Goal: Task Accomplishment & Management: Manage account settings

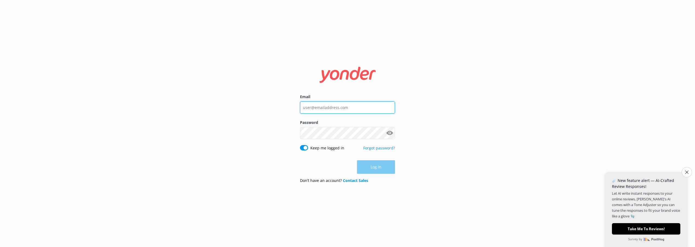
click at [315, 106] on input "Email" at bounding box center [347, 107] width 95 height 12
type input "[EMAIL_ADDRESS][DOMAIN_NAME]"
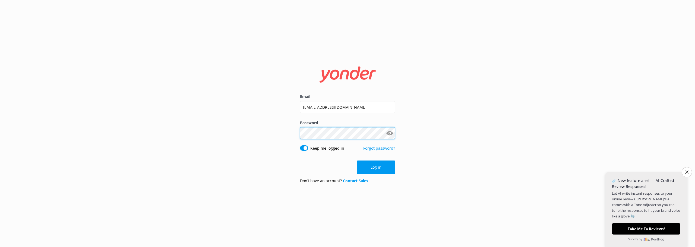
click button "Log in" at bounding box center [376, 168] width 38 height 14
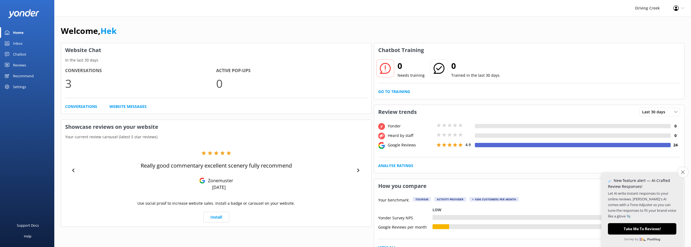
click at [680, 172] on button "Close survey" at bounding box center [682, 172] width 11 height 11
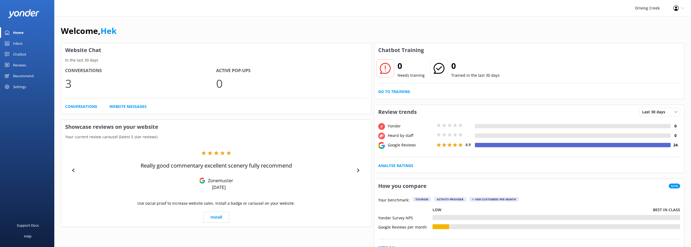
click at [24, 63] on div "Reviews" at bounding box center [19, 65] width 13 height 11
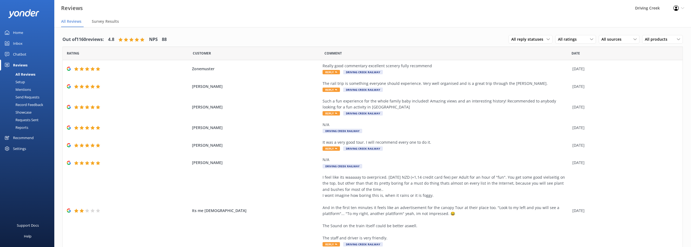
click at [23, 54] on div "Chatbot" at bounding box center [19, 54] width 13 height 11
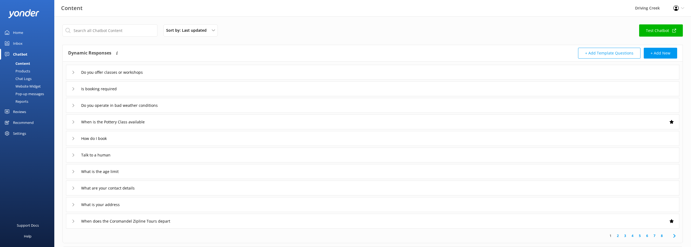
click at [16, 43] on div "Inbox" at bounding box center [17, 43] width 9 height 11
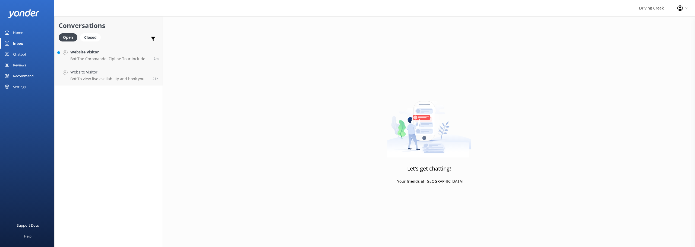
click at [18, 63] on div "Reviews" at bounding box center [19, 65] width 13 height 11
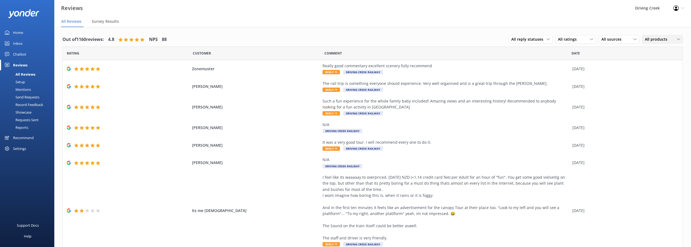
click at [670, 40] on div "All products" at bounding box center [662, 39] width 38 height 6
click at [520, 23] on nav "All Reviews Survey Results" at bounding box center [372, 21] width 636 height 11
click at [538, 37] on span "All reply statuses" at bounding box center [528, 39] width 35 height 6
click at [652, 11] on div "Driving Creek" at bounding box center [647, 8] width 38 height 16
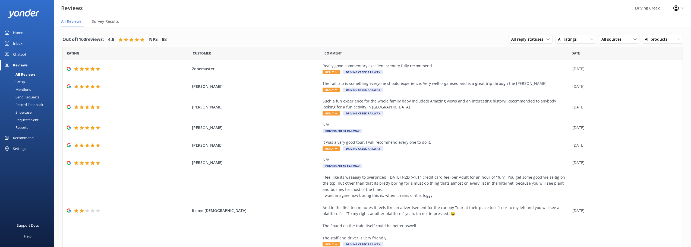
click at [21, 81] on div "Setup" at bounding box center [14, 82] width 22 height 8
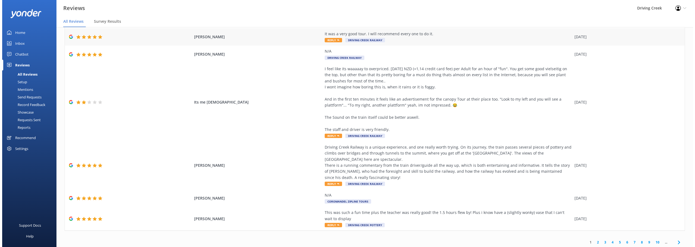
scroll to position [110, 0]
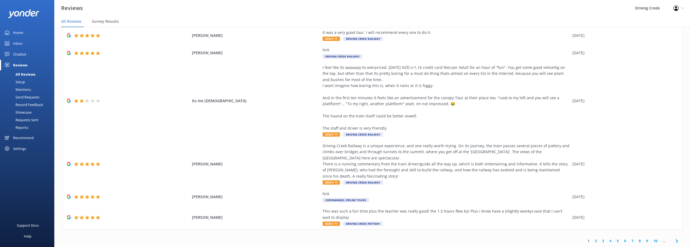
click at [23, 148] on div "Settings" at bounding box center [19, 148] width 13 height 11
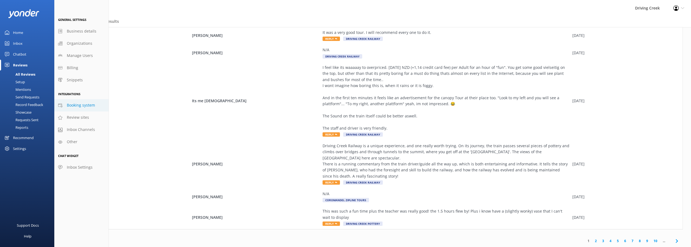
click at [75, 108] on span "Booking system" at bounding box center [81, 105] width 28 height 6
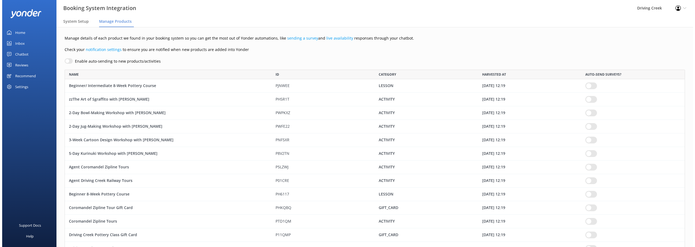
scroll to position [711, 616]
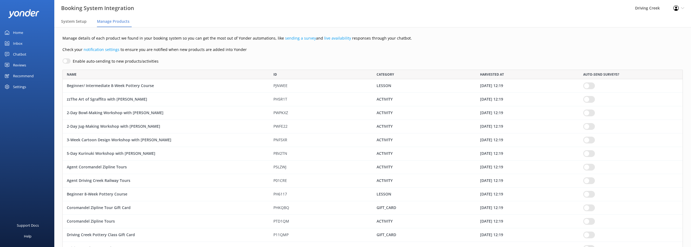
click at [16, 85] on div "Settings" at bounding box center [19, 86] width 13 height 11
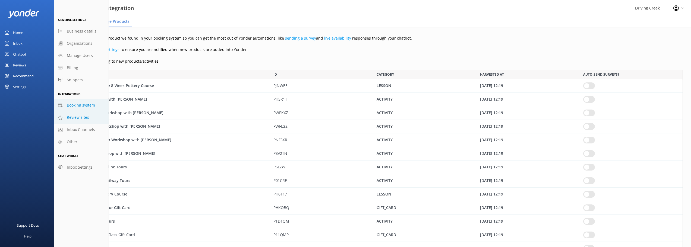
click at [85, 120] on span "Review sites" at bounding box center [78, 118] width 22 height 6
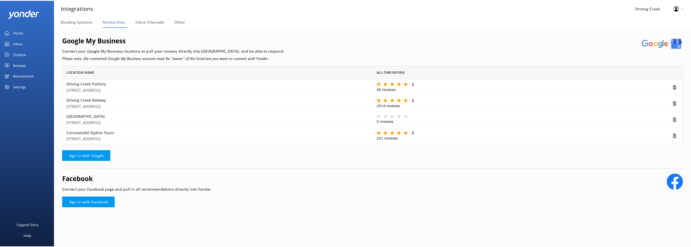
scroll to position [75, 620]
drag, startPoint x: 378, startPoint y: 102, endPoint x: 417, endPoint y: 107, distance: 39.4
click at [417, 107] on div "5 2914 reviews" at bounding box center [531, 103] width 312 height 16
click at [474, 206] on div "Facebook Connect your Facebook page and pull in all recommendations directly in…" at bounding box center [374, 195] width 624 height 42
click at [22, 65] on div "Reviews" at bounding box center [19, 65] width 13 height 11
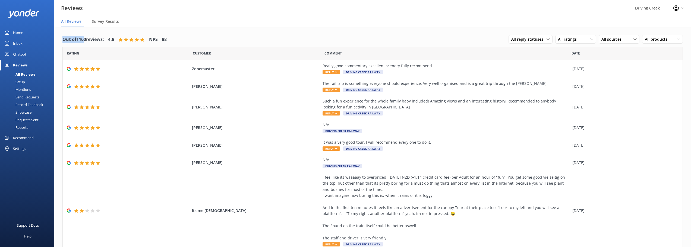
drag, startPoint x: 62, startPoint y: 39, endPoint x: 88, endPoint y: 38, distance: 26.1
click at [85, 38] on div "Out of 1160 reviews: 4.8 NPS 88 All reply statuses All reply statuses Needs a r…" at bounding box center [372, 194] width 636 height 335
click at [232, 43] on div "Out of 1160 reviews: 4.8 NPS 88 All reply statuses All reply statuses Needs a r…" at bounding box center [372, 40] width 620 height 14
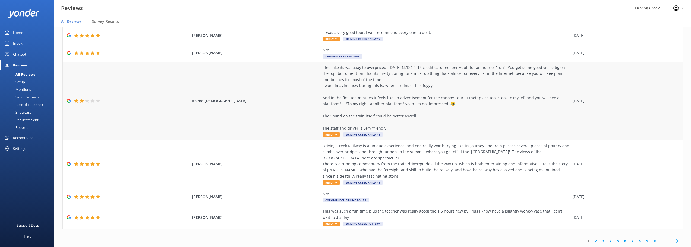
scroll to position [11, 0]
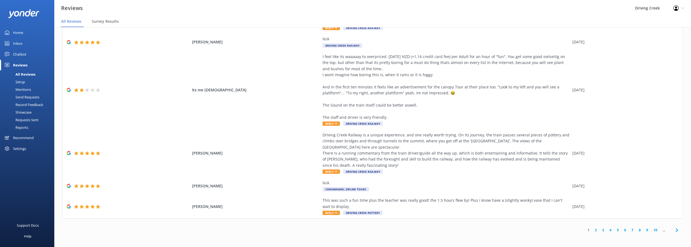
click at [654, 231] on link "10" at bounding box center [655, 230] width 9 height 5
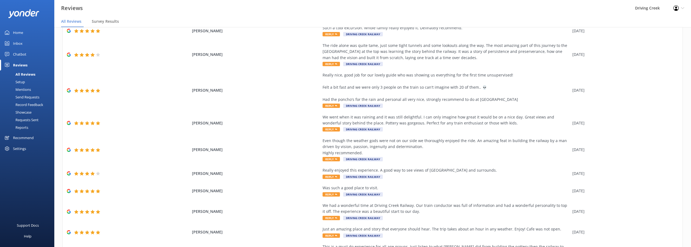
scroll to position [110, 0]
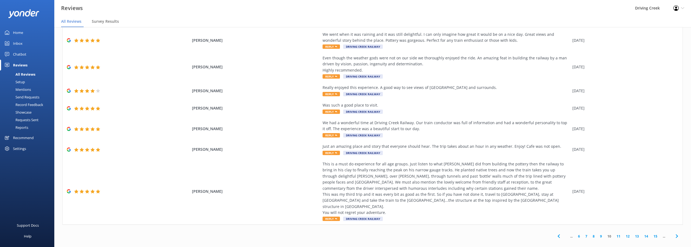
click at [653, 234] on link "15" at bounding box center [655, 236] width 9 height 5
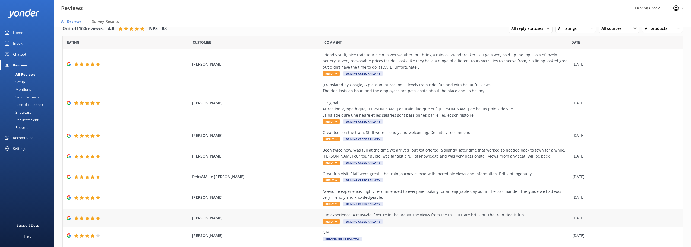
scroll to position [61, 0]
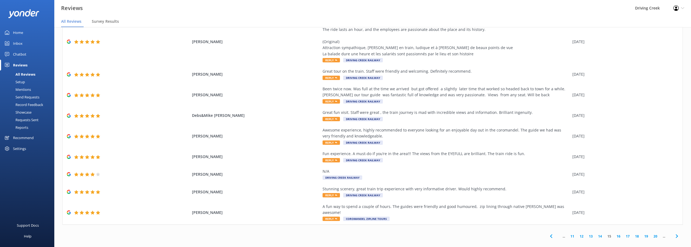
click at [653, 234] on link "20" at bounding box center [655, 236] width 9 height 5
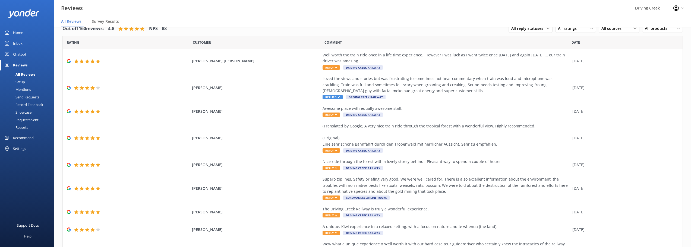
scroll to position [92, 0]
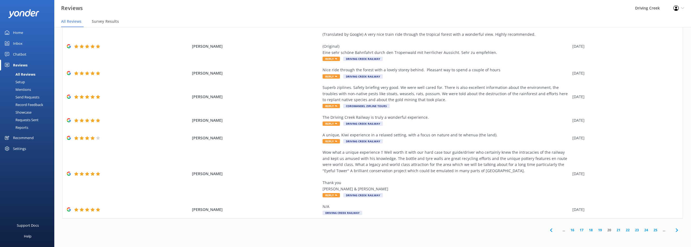
click at [653, 230] on link "25" at bounding box center [655, 230] width 9 height 5
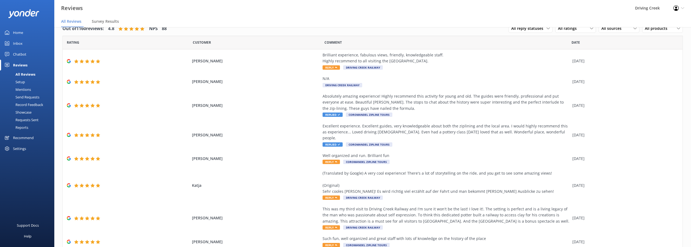
scroll to position [61, 0]
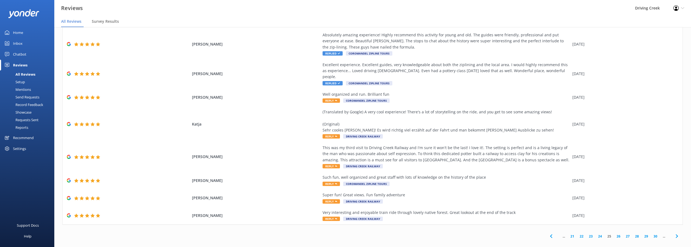
click at [653, 234] on link "30" at bounding box center [655, 236] width 9 height 5
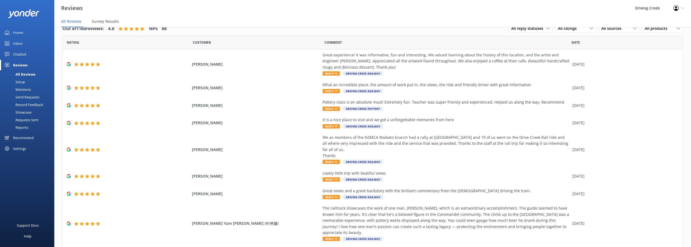
scroll to position [74, 0]
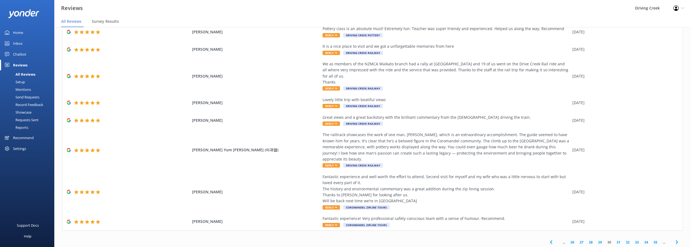
click at [653, 240] on link "35" at bounding box center [655, 242] width 9 height 5
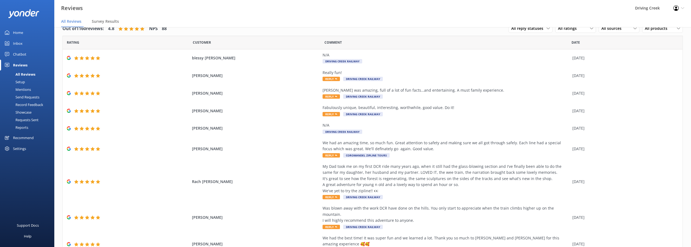
scroll to position [43, 0]
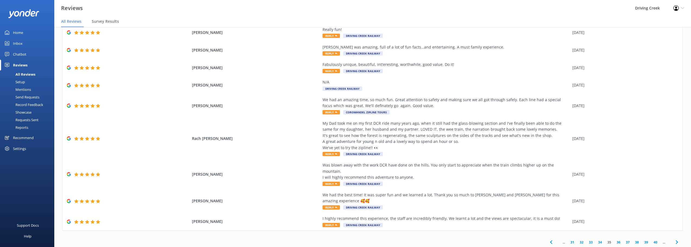
click at [653, 240] on link "40" at bounding box center [655, 242] width 9 height 5
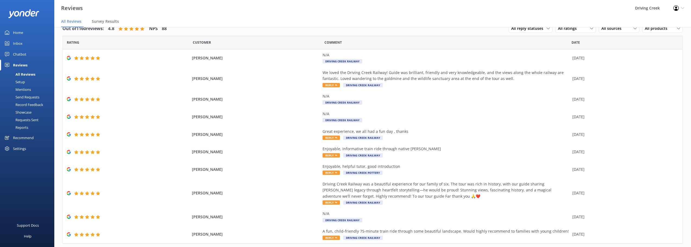
scroll to position [25, 0]
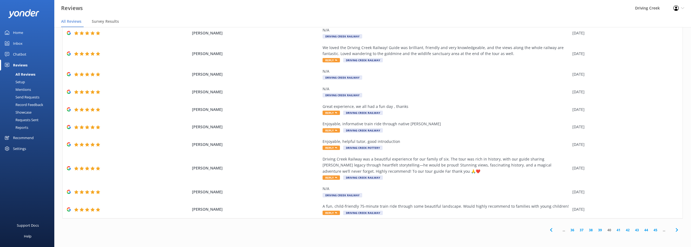
click at [653, 230] on link "45" at bounding box center [655, 230] width 9 height 5
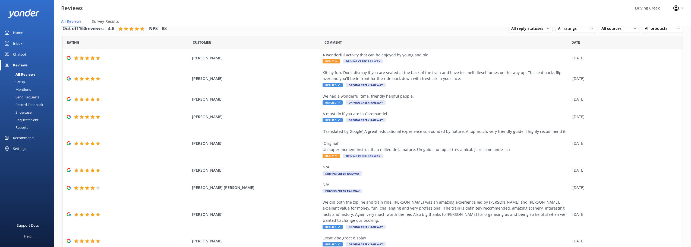
scroll to position [43, 0]
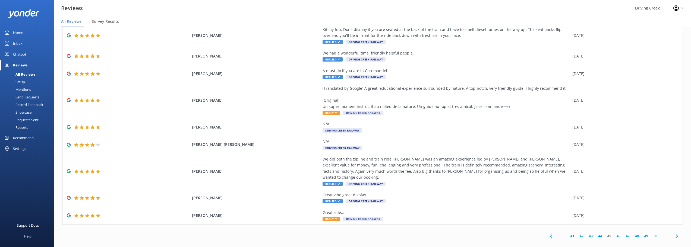
click at [653, 234] on link "50" at bounding box center [655, 236] width 9 height 5
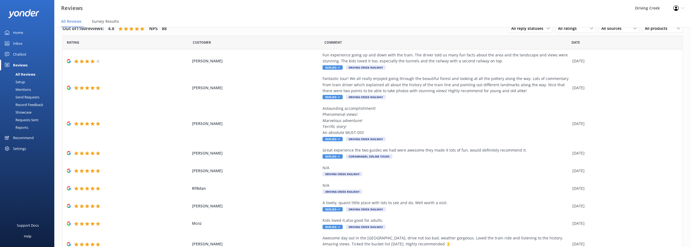
scroll to position [68, 0]
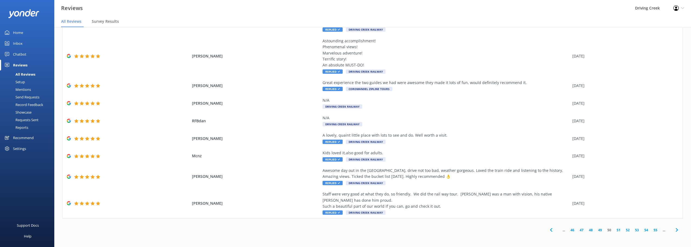
click at [653, 230] on link "55" at bounding box center [655, 230] width 9 height 5
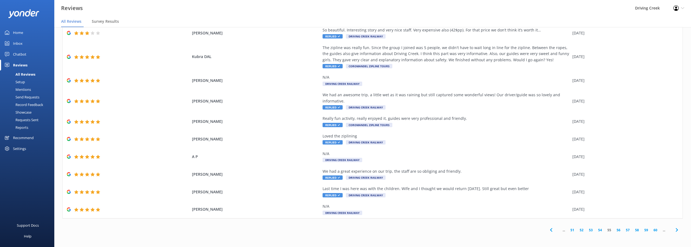
click at [653, 230] on link "60" at bounding box center [655, 230] width 9 height 5
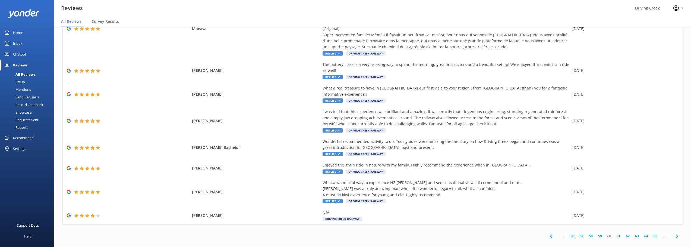
click at [653, 234] on link "65" at bounding box center [655, 236] width 9 height 5
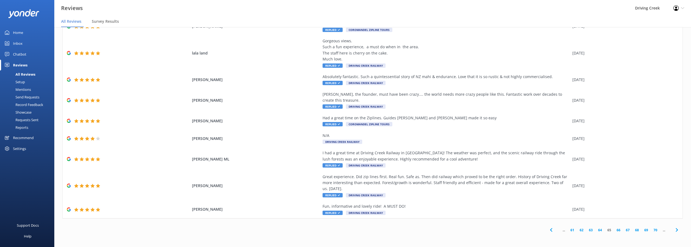
click at [651, 231] on link "70" at bounding box center [655, 230] width 9 height 5
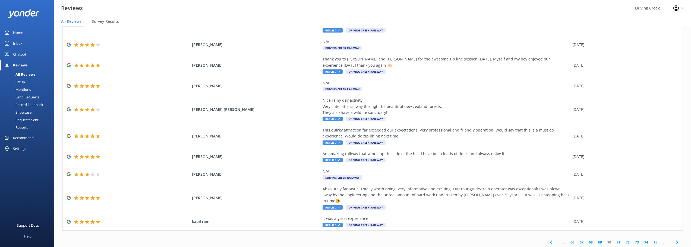
click at [653, 240] on link "75" at bounding box center [655, 242] width 9 height 5
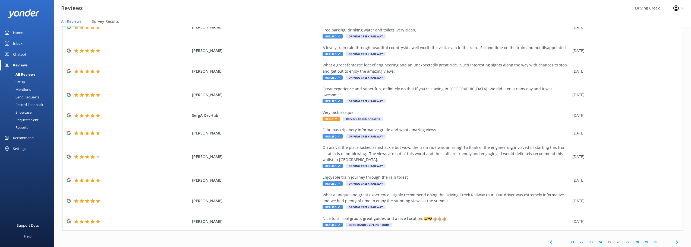
click at [653, 240] on link "80" at bounding box center [655, 242] width 9 height 5
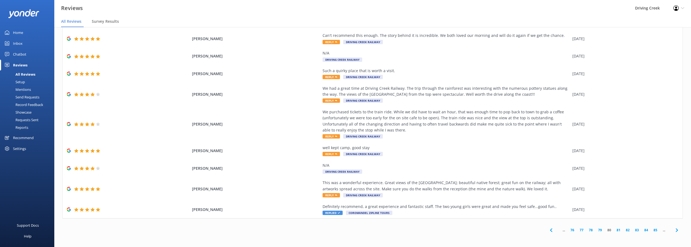
click at [653, 231] on link "85" at bounding box center [655, 230] width 9 height 5
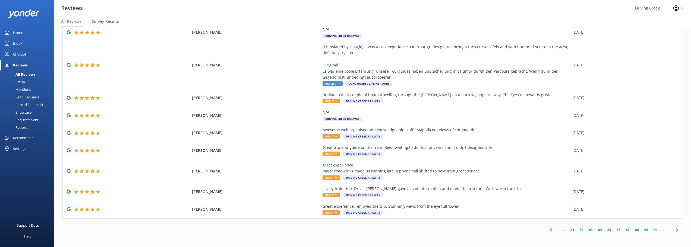
click at [653, 231] on link "90" at bounding box center [655, 229] width 9 height 5
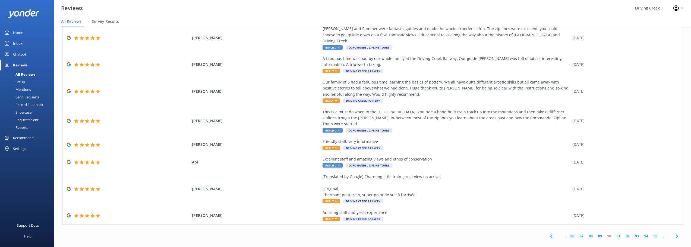
click at [653, 234] on link "95" at bounding box center [655, 236] width 9 height 5
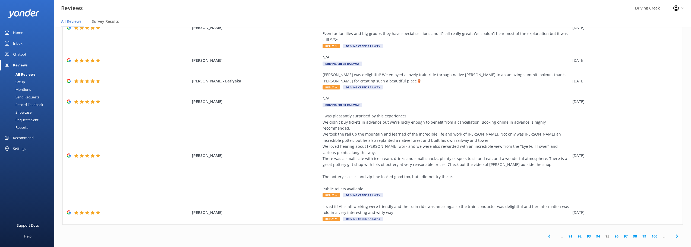
click at [652, 234] on link "100" at bounding box center [654, 236] width 11 height 5
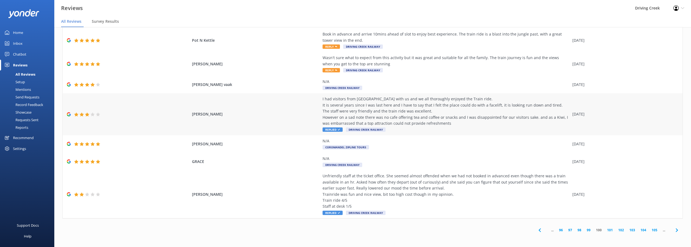
click at [649, 230] on link "105" at bounding box center [654, 230] width 11 height 5
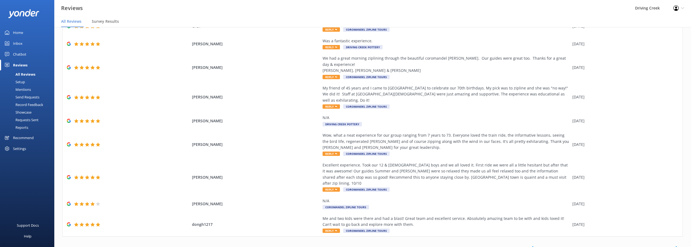
click at [649, 246] on link "110" at bounding box center [654, 248] width 11 height 5
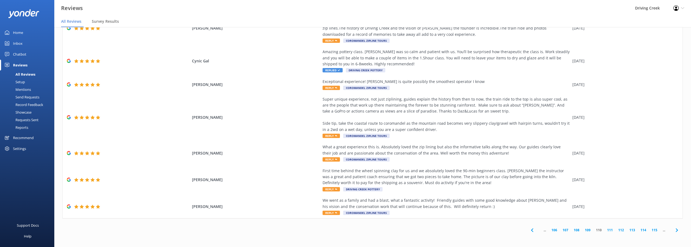
click at [649, 230] on link "115" at bounding box center [654, 230] width 11 height 5
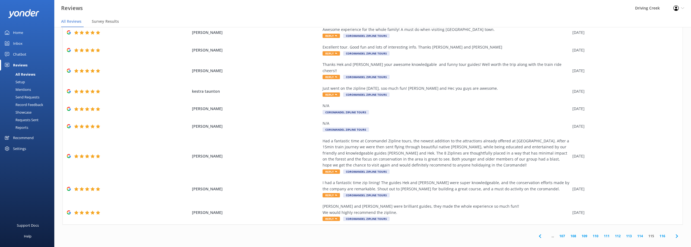
click at [648, 234] on link "115" at bounding box center [650, 236] width 11 height 5
click at [660, 234] on link "116" at bounding box center [661, 236] width 11 height 5
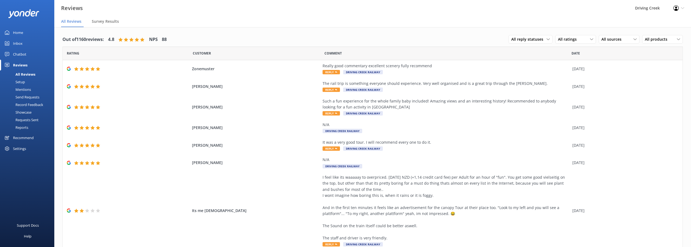
click at [232, 29] on div "Out of 1160 reviews: 4.8 NPS 88 All reply statuses All reply statuses Needs a r…" at bounding box center [372, 194] width 636 height 335
click at [660, 43] on div "All products All products" at bounding box center [662, 39] width 41 height 9
click at [650, 40] on span "All products" at bounding box center [658, 39] width 26 height 6
click at [448, 39] on div "Out of 1160 reviews: 4.8 NPS 88 All reply statuses All reply statuses Needs a r…" at bounding box center [372, 40] width 620 height 14
click at [651, 40] on span "All products" at bounding box center [658, 39] width 26 height 6
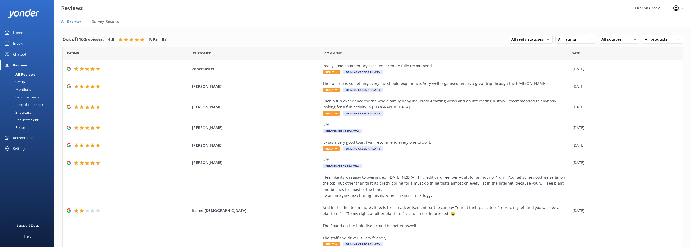
click at [538, 29] on div "Out of 1160 reviews: 4.8 NPS 88 All reply statuses All reply statuses Needs a r…" at bounding box center [372, 194] width 636 height 335
click at [658, 36] on div "All products All products" at bounding box center [662, 39] width 41 height 9
click at [382, 27] on nav "All Reviews Survey Results" at bounding box center [372, 21] width 636 height 11
click at [624, 35] on div "All sources All sources Yonder survey Heard by staff Google reviews" at bounding box center [618, 39] width 41 height 9
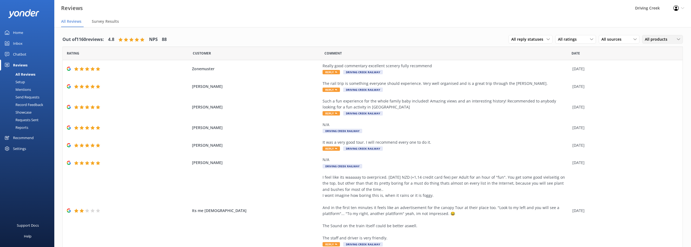
click at [658, 36] on div "All products All products" at bounding box center [662, 39] width 41 height 9
click at [657, 35] on div "All reply statuses All reply statuses Needs a reply Does not need reply All rat…" at bounding box center [595, 40] width 174 height 14
click at [406, 38] on div "Out of 1160 reviews: 4.8 NPS 88 All reply statuses All reply statuses Needs a r…" at bounding box center [372, 40] width 620 height 14
click at [385, 40] on div "Out of 1160 reviews: 4.8 NPS 88 All reply statuses All reply statuses Needs a r…" at bounding box center [372, 40] width 620 height 14
click at [622, 43] on div "All sources All sources Yonder survey Heard by staff Google reviews" at bounding box center [618, 39] width 41 height 9
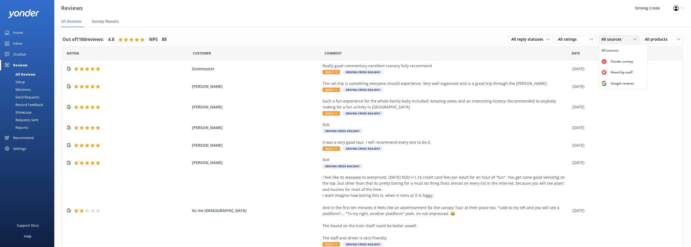
click at [618, 40] on span "All sources" at bounding box center [612, 39] width 23 height 6
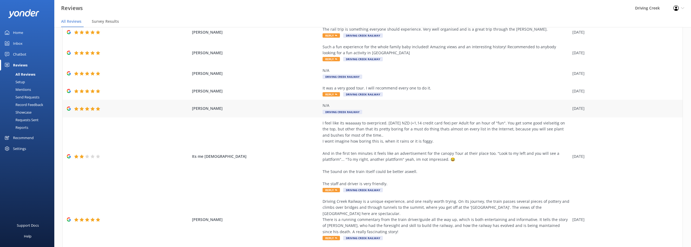
scroll to position [110, 0]
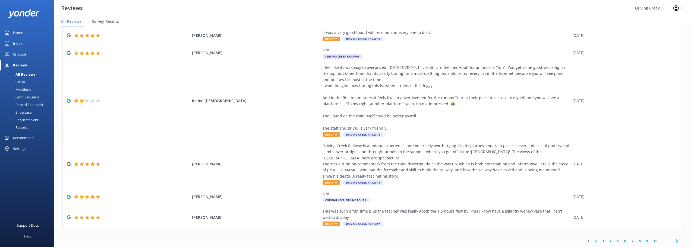
click at [592, 242] on link "2" at bounding box center [595, 241] width 7 height 5
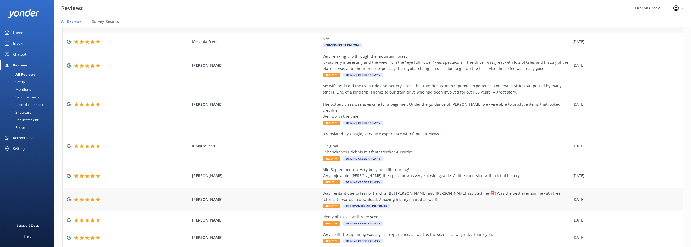
scroll to position [74, 0]
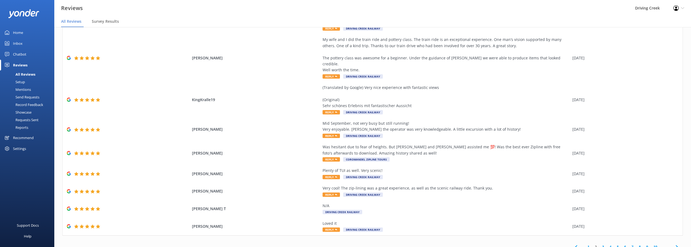
click at [599, 245] on link "3" at bounding box center [602, 247] width 7 height 5
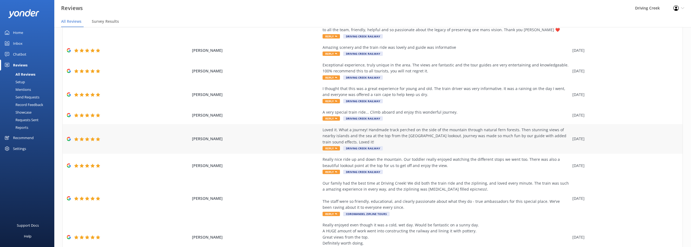
scroll to position [98, 0]
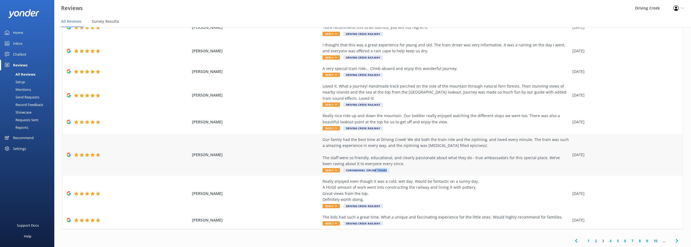
drag, startPoint x: 372, startPoint y: 171, endPoint x: 375, endPoint y: 174, distance: 3.9
click at [375, 174] on div "[PERSON_NAME] Our family had the best time at Driving Creek! We did both the tr…" at bounding box center [373, 155] width 620 height 42
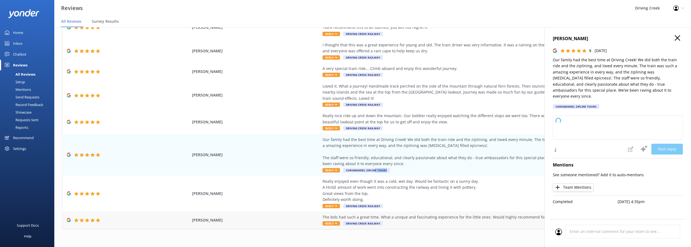
type textarea "Thank you so much for your wonderful review! We're thrilled to hear your family…"
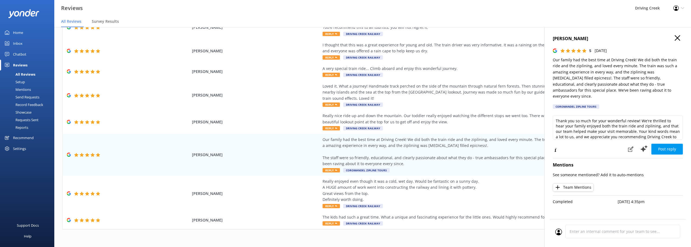
click at [430, 243] on div "1 2 3 4 5 6 7 8 9 10 ..." at bounding box center [372, 241] width 620 height 12
click at [684, 40] on div "[PERSON_NAME] 5 [DATE] Our family had the best time at Driving Creek! We did bo…" at bounding box center [617, 150] width 147 height 247
click at [677, 38] on use "button" at bounding box center [676, 37] width 5 height 5
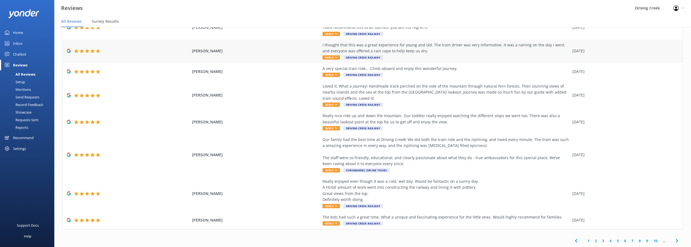
scroll to position [0, 0]
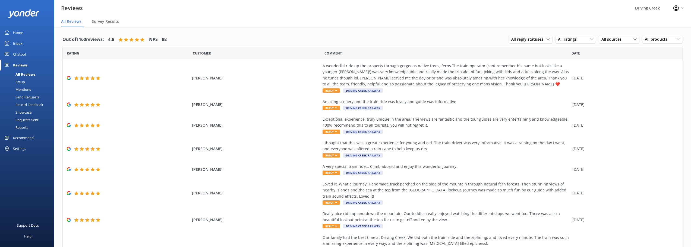
click at [450, 30] on div "Out of 1160 reviews: 4.8 NPS 88 All reply statuses All reply statuses Needs a r…" at bounding box center [372, 188] width 636 height 323
click at [408, 30] on div "Out of 1160 reviews: 4.8 NPS 88 All reply statuses All reply statuses Needs a r…" at bounding box center [372, 188] width 636 height 323
click at [522, 37] on span "All reply statuses" at bounding box center [528, 39] width 35 height 6
click at [460, 36] on div "Out of 1160 reviews: 4.8 NPS 88 All reply statuses All reply statuses Needs a r…" at bounding box center [372, 40] width 620 height 14
click at [446, 37] on div "Out of 1160 reviews: 4.8 NPS 88 All reply statuses All reply statuses Needs a r…" at bounding box center [372, 40] width 620 height 14
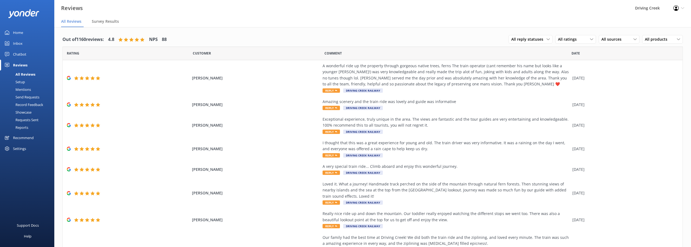
click at [418, 31] on div "Out of 1160 reviews: 4.8 NPS 88 All reply statuses All reply statuses Needs a r…" at bounding box center [372, 188] width 636 height 323
click at [469, 41] on div "Out of 1160 reviews: 4.8 NPS 88 All reply statuses All reply statuses Needs a r…" at bounding box center [372, 40] width 620 height 14
click at [344, 38] on div "Out of 1160 reviews: 4.8 NPS 88 All reply statuses All reply statuses Needs a r…" at bounding box center [372, 40] width 620 height 14
click at [650, 39] on span "All products" at bounding box center [658, 39] width 26 height 6
drag, startPoint x: 649, startPoint y: 37, endPoint x: 533, endPoint y: 20, distance: 117.7
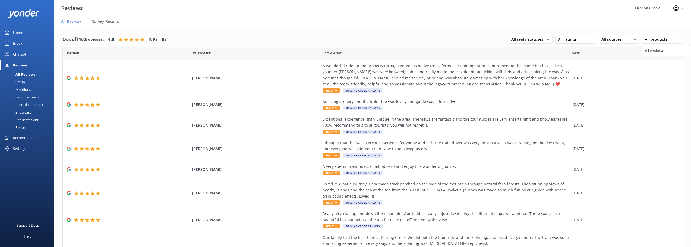
click at [649, 37] on span "All products" at bounding box center [658, 39] width 26 height 6
click at [411, 31] on div "Out of 1160 reviews: 4.8 NPS 88 All reply statuses All reply statuses Needs a r…" at bounding box center [372, 188] width 636 height 323
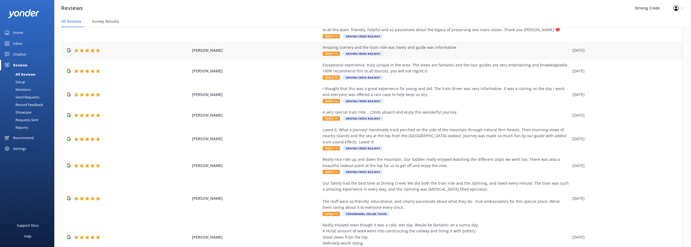
scroll to position [98, 0]
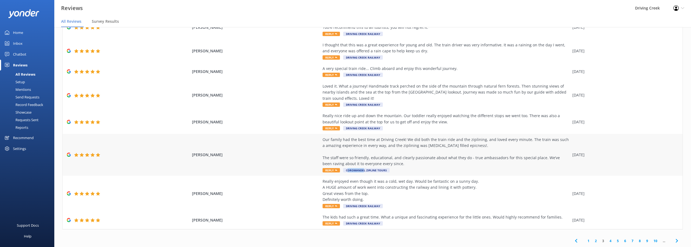
drag, startPoint x: 345, startPoint y: 170, endPoint x: 360, endPoint y: 172, distance: 15.3
click at [360, 172] on span "Coromandel Zipline Tours" at bounding box center [366, 170] width 46 height 4
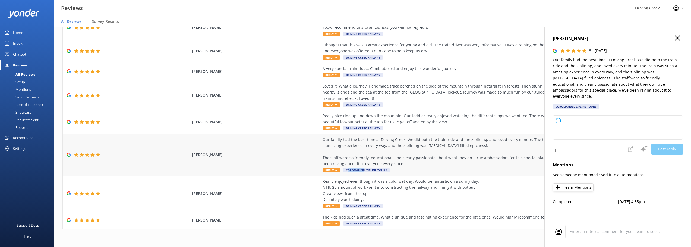
type textarea "Thank you so much for your wonderful review! We're thrilled to hear your family…"
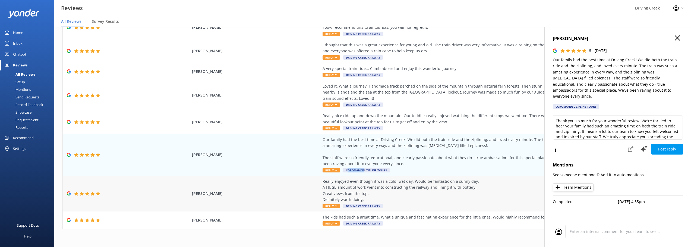
scroll to position [11, 0]
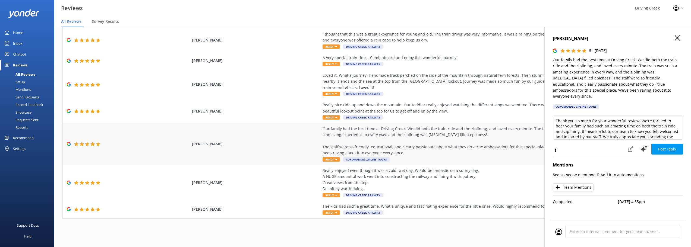
click at [377, 158] on span "Coromandel Zipline Tours" at bounding box center [366, 159] width 46 height 4
click at [674, 34] on div "[PERSON_NAME] 5 [DATE] Our family had the best time at Driving Creek! We did bo…" at bounding box center [617, 150] width 147 height 247
click at [678, 38] on icon "button" at bounding box center [676, 37] width 5 height 5
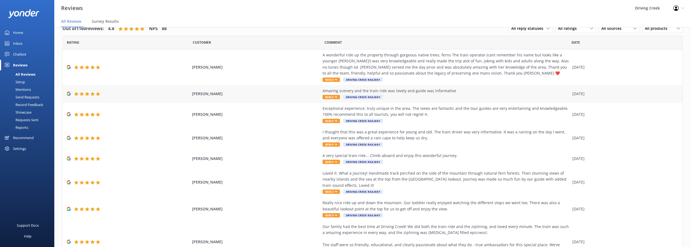
scroll to position [0, 0]
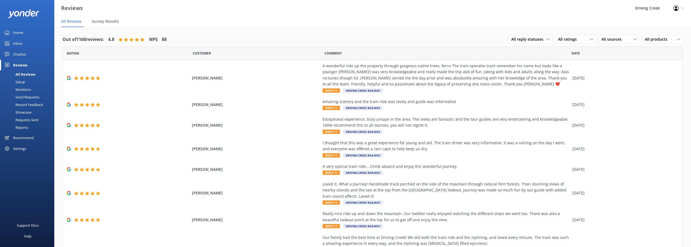
click at [483, 37] on div "Out of 1160 reviews: 4.8 NPS 88 All reply statuses All reply statuses Needs a r…" at bounding box center [372, 40] width 620 height 14
click at [332, 37] on div "Out of 1160 reviews: 4.8 NPS 88 All reply statuses All reply statuses Needs a r…" at bounding box center [372, 40] width 620 height 14
click at [27, 54] on link "Chatbot" at bounding box center [27, 54] width 54 height 11
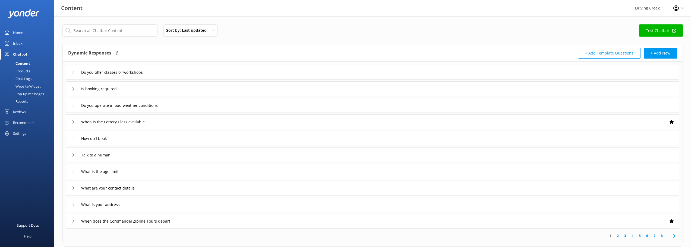
scroll to position [53, 0]
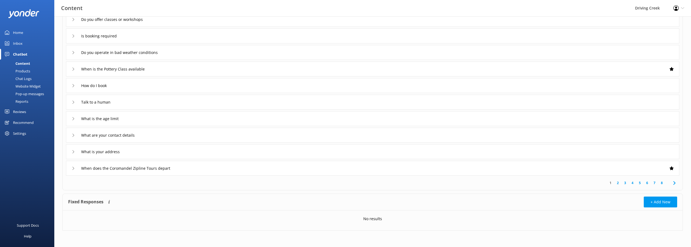
click at [29, 134] on div "Settings" at bounding box center [27, 133] width 54 height 11
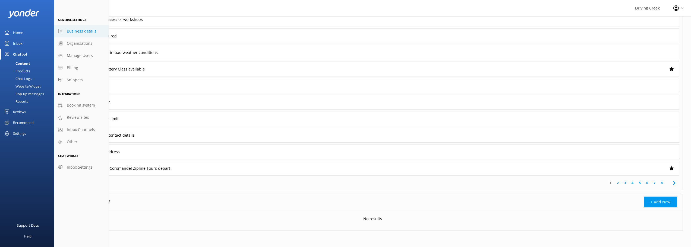
click at [81, 34] on link "Business details" at bounding box center [81, 31] width 54 height 12
select select "Pacific/[GEOGRAPHIC_DATA]"
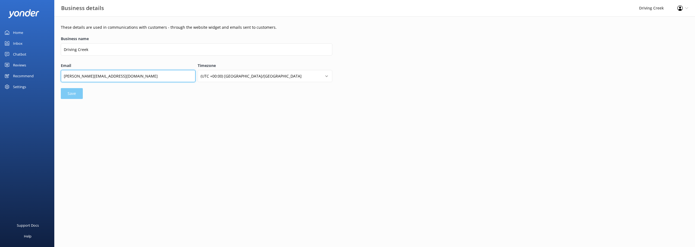
drag, startPoint x: 72, startPoint y: 77, endPoint x: 64, endPoint y: 76, distance: 8.2
click at [64, 76] on input "[PERSON_NAME][EMAIL_ADDRESS][DOMAIN_NAME]" at bounding box center [128, 76] width 135 height 12
click at [158, 120] on html "Business details Driving Creek Profile Settings Logout Home Inbox Chatbot Conte…" at bounding box center [347, 123] width 695 height 247
click at [18, 86] on div "Settings" at bounding box center [19, 86] width 13 height 11
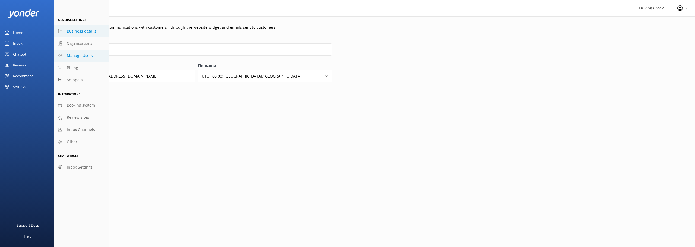
click at [78, 54] on span "Manage Users" at bounding box center [80, 56] width 26 height 6
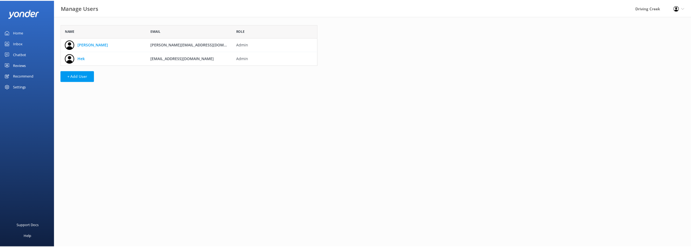
scroll to position [37, 254]
click at [27, 87] on div "Settings" at bounding box center [27, 86] width 54 height 11
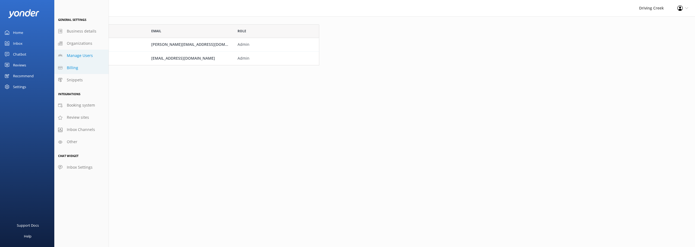
click at [76, 68] on span "Billing" at bounding box center [72, 68] width 11 height 6
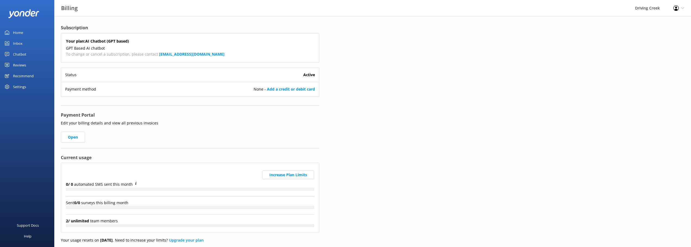
click at [15, 87] on div "Settings" at bounding box center [19, 86] width 13 height 11
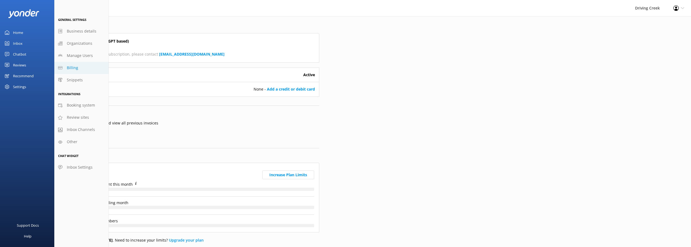
click at [366, 103] on div "Subscription Your plan: AI Chatbot (GPT based) GPT Based AI chatbot To change o…" at bounding box center [372, 141] width 636 height 251
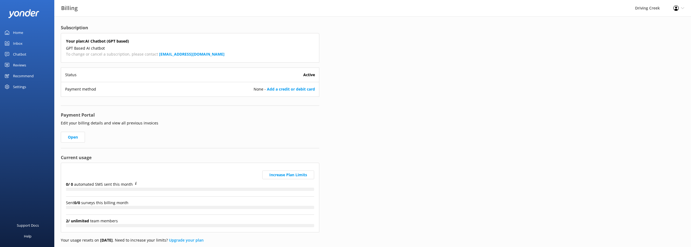
click at [328, 132] on div "Subscription Your plan: AI Chatbot (GPT based) GPT Based AI chatbot To change o…" at bounding box center [372, 141] width 636 height 251
click at [10, 83] on div "Settings" at bounding box center [27, 86] width 54 height 11
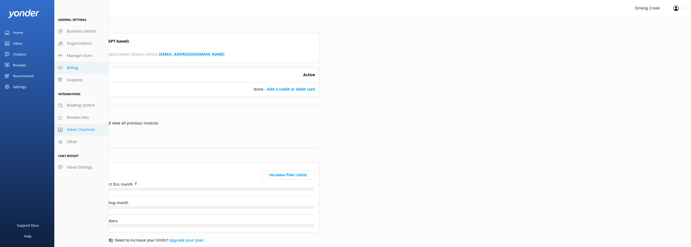
click at [75, 129] on span "Inbox Channels" at bounding box center [81, 130] width 28 height 6
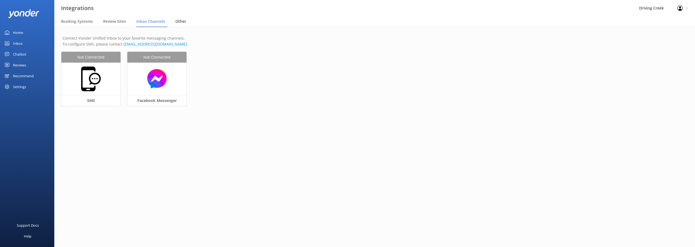
click at [178, 21] on span "Other" at bounding box center [180, 21] width 11 height 5
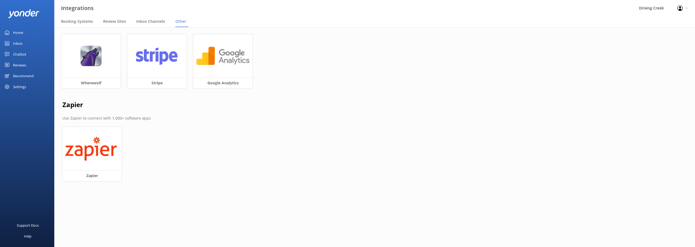
click at [23, 88] on div "Settings" at bounding box center [19, 86] width 13 height 11
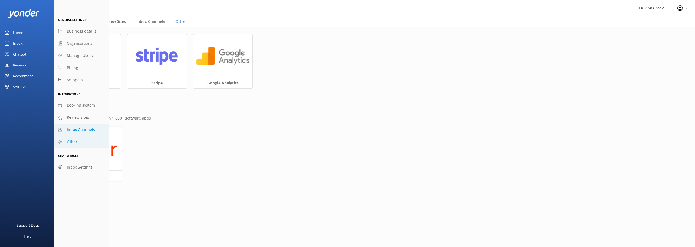
click at [91, 130] on span "Inbox Channels" at bounding box center [81, 130] width 28 height 6
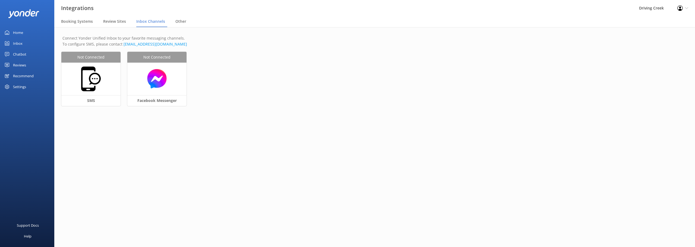
click at [36, 88] on div "Settings" at bounding box center [27, 86] width 54 height 11
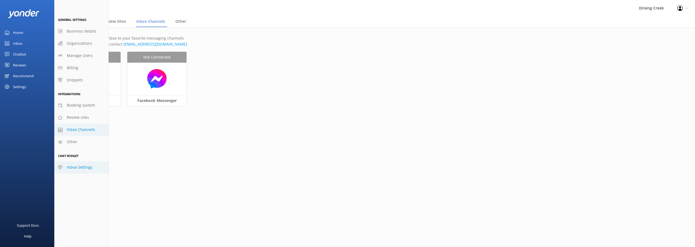
click at [81, 168] on span "Inbox Settings" at bounding box center [80, 167] width 26 height 6
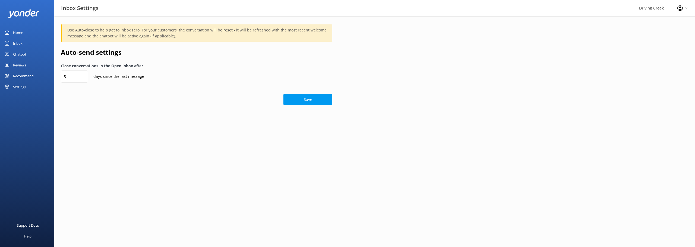
click at [103, 100] on div "Save" at bounding box center [196, 97] width 271 height 16
click at [36, 173] on div "Support Docs Help" at bounding box center [27, 186] width 54 height 124
click at [31, 225] on div "Support Docs" at bounding box center [28, 225] width 22 height 11
click at [26, 240] on div "Help" at bounding box center [28, 236] width 8 height 11
click at [320, 220] on html "Inbox Settings Driving Creek Profile Settings Logout Home Inbox Chatbot Content…" at bounding box center [347, 123] width 695 height 247
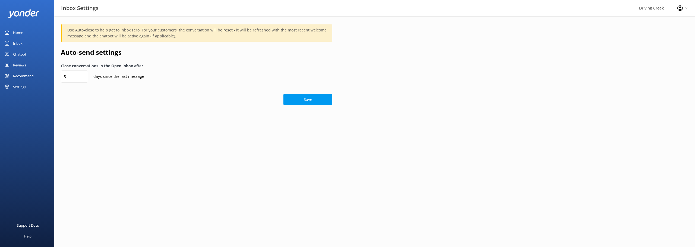
click at [48, 113] on div "Home Inbox Chatbot Content Products Chat Logs Website Widget Pop-up messages Re…" at bounding box center [27, 62] width 54 height 124
click at [686, 8] on use at bounding box center [686, 8] width 3 height 2
click at [662, 26] on link "Profile Settings" at bounding box center [668, 24] width 54 height 14
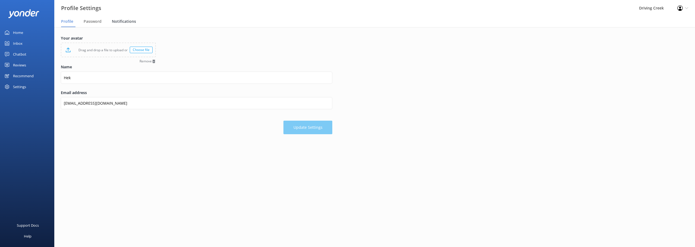
click at [129, 24] on span "Notifications" at bounding box center [124, 21] width 24 height 5
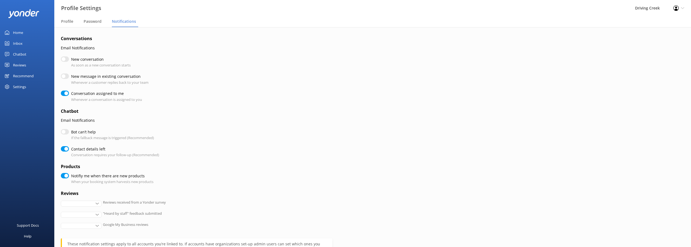
checkbox input "true"
click at [66, 58] on input "New conversation" at bounding box center [65, 58] width 8 height 5
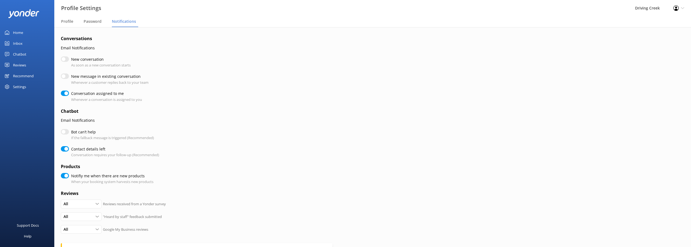
checkbox input "true"
click at [65, 59] on input "New conversation" at bounding box center [65, 58] width 8 height 5
checkbox input "false"
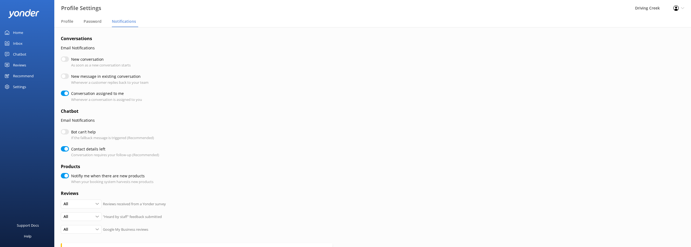
checkbox input "true"
click at [95, 233] on div "All All Detractors None" at bounding box center [81, 229] width 41 height 9
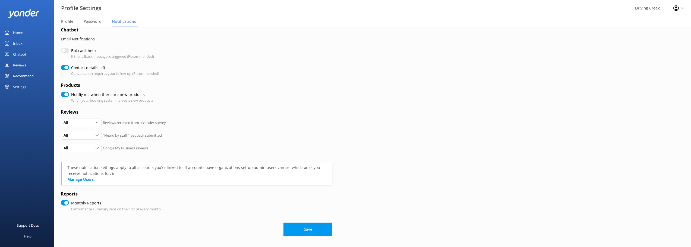
click at [276, 123] on div "All All Detractors None Reviews received from a Yonder survey" at bounding box center [196, 124] width 271 height 13
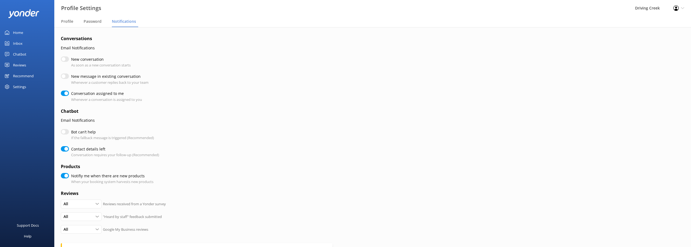
click at [19, 44] on div "Inbox" at bounding box center [17, 43] width 9 height 11
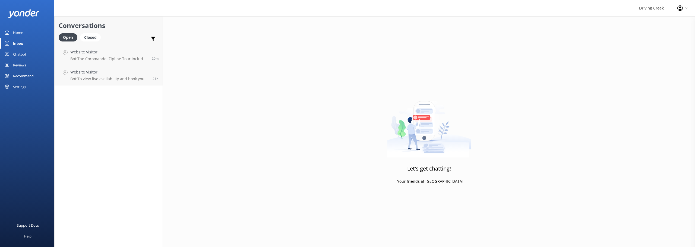
drag, startPoint x: 111, startPoint y: 58, endPoint x: 107, endPoint y: 131, distance: 73.1
click at [107, 131] on div "Conversations Open Closed Important Converted Assigned to me Unassigned Website…" at bounding box center [108, 131] width 109 height 231
click at [28, 42] on link "Inbox" at bounding box center [27, 43] width 54 height 11
click at [24, 34] on link "Home" at bounding box center [27, 32] width 54 height 11
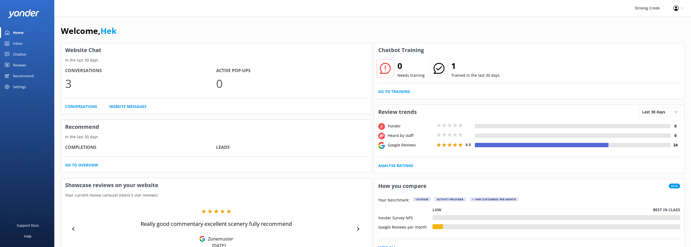
click at [20, 42] on div "Inbox" at bounding box center [17, 43] width 9 height 11
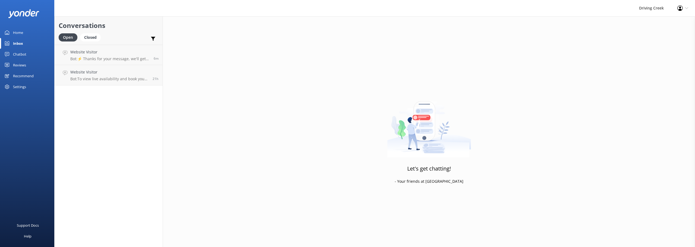
click at [22, 55] on div "Chatbot" at bounding box center [19, 54] width 13 height 11
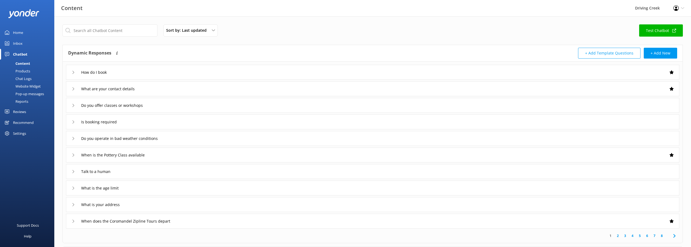
click at [667, 31] on link "Test Chatbot" at bounding box center [661, 30] width 44 height 12
click at [25, 63] on div "Content" at bounding box center [16, 64] width 27 height 8
click at [103, 32] on input "text" at bounding box center [109, 30] width 95 height 12
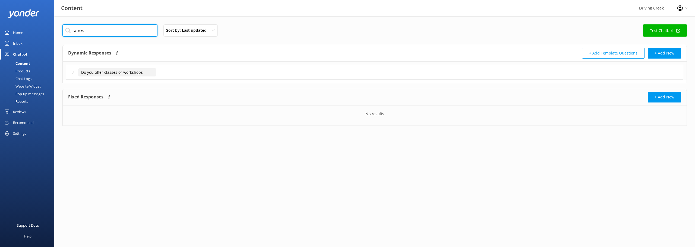
type input "works"
click at [107, 68] on input "Do you offer classes or workshops" at bounding box center [117, 72] width 78 height 8
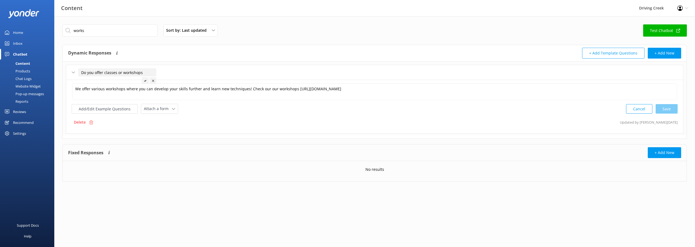
click at [268, 112] on div "Add/Edit Example Questions Attach a form Leave contact details Check availabili…" at bounding box center [375, 109] width 606 height 10
click at [654, 153] on button "+ Add New" at bounding box center [664, 152] width 33 height 11
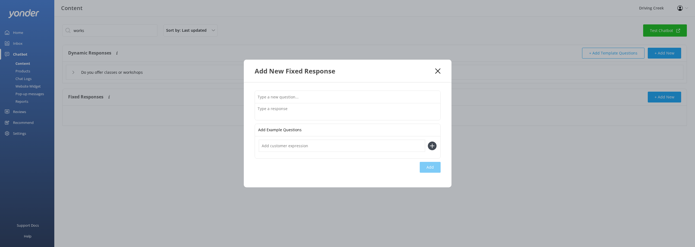
click at [438, 71] on use at bounding box center [437, 70] width 5 height 5
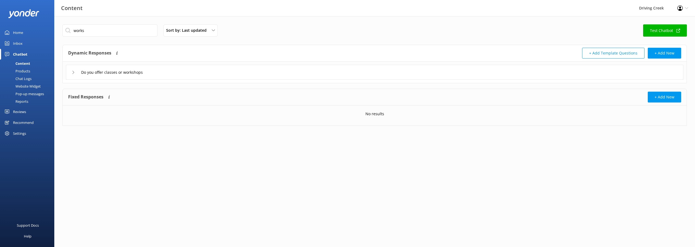
click at [174, 76] on div "Do you offer classes or workshops" at bounding box center [374, 72] width 617 height 15
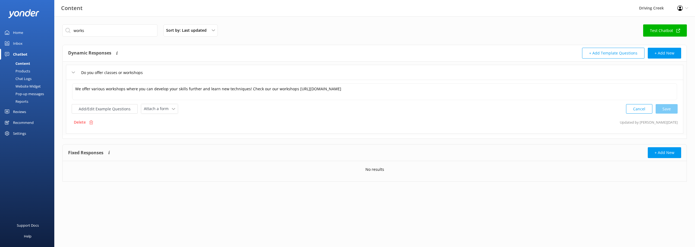
click at [24, 123] on div "Recommend" at bounding box center [23, 122] width 21 height 11
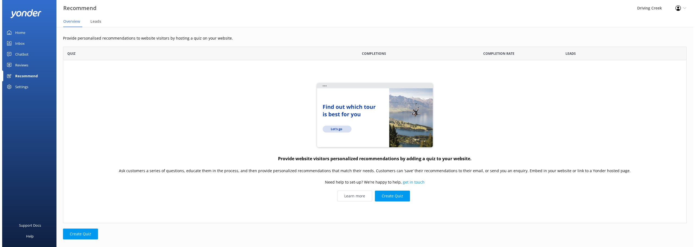
scroll to position [173, 619]
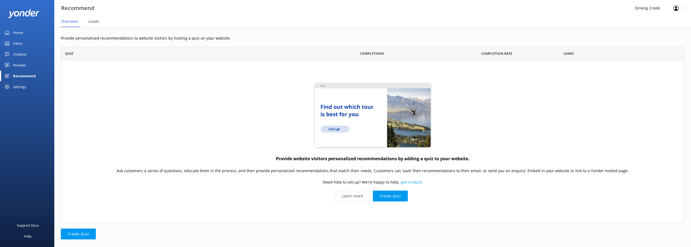
click at [21, 62] on div "Reviews" at bounding box center [19, 65] width 13 height 11
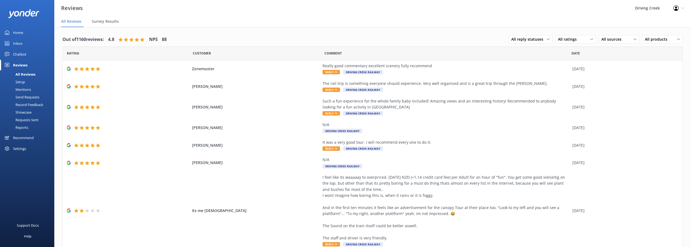
click at [19, 90] on div "Mentions" at bounding box center [17, 90] width 28 height 8
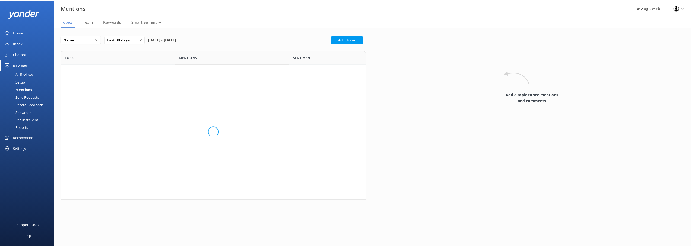
scroll to position [145, 303]
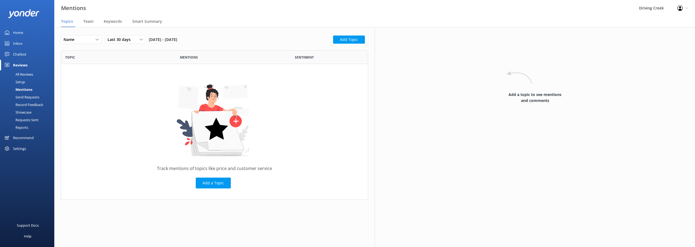
click at [18, 138] on div "Recommend" at bounding box center [23, 137] width 21 height 11
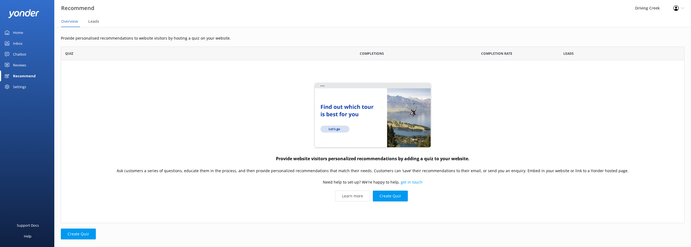
scroll to position [173, 619]
click at [22, 86] on div "Settings" at bounding box center [19, 86] width 13 height 11
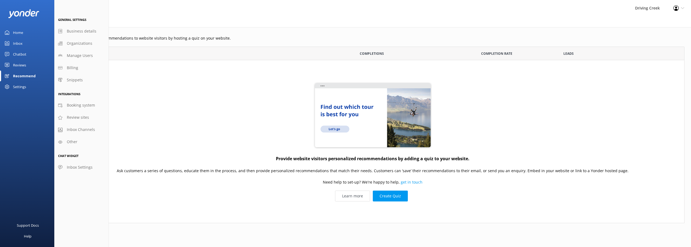
click at [20, 142] on div "Support Docs Help" at bounding box center [27, 186] width 54 height 124
click at [171, 95] on div "Provide website visitors personalized recommendations by adding a quiz to your …" at bounding box center [372, 141] width 623 height 163
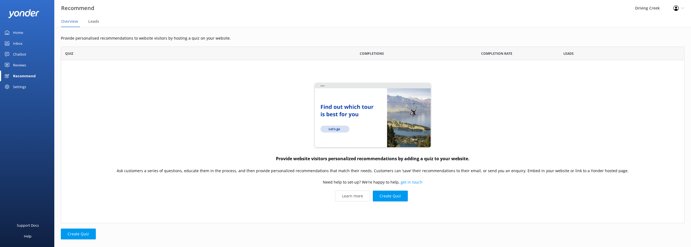
click at [28, 68] on link "Reviews" at bounding box center [27, 65] width 54 height 11
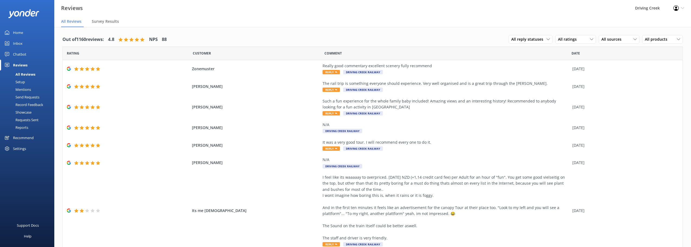
click at [22, 90] on div "Mentions" at bounding box center [17, 90] width 28 height 8
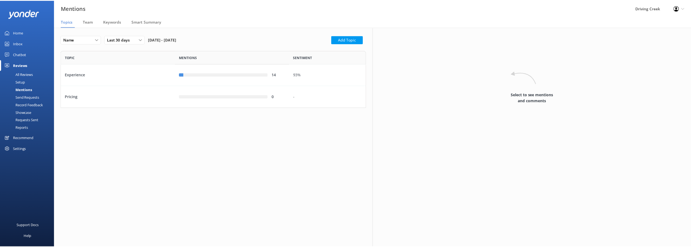
scroll to position [53, 303]
click at [120, 96] on div "Pricing" at bounding box center [118, 97] width 115 height 22
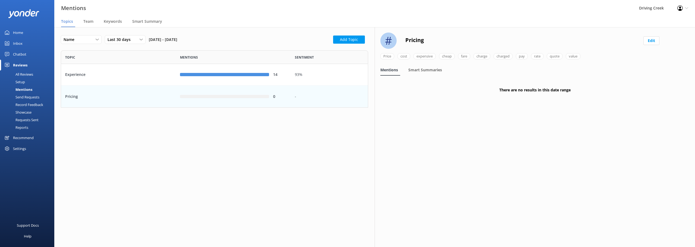
click at [27, 74] on div "All Reviews" at bounding box center [18, 75] width 30 height 8
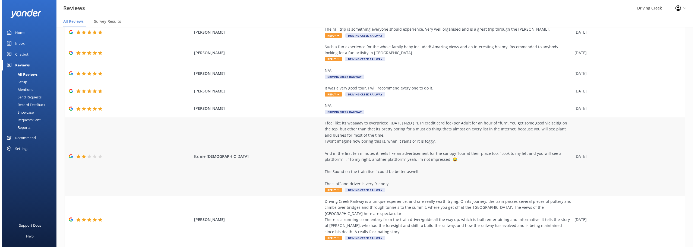
scroll to position [27, 0]
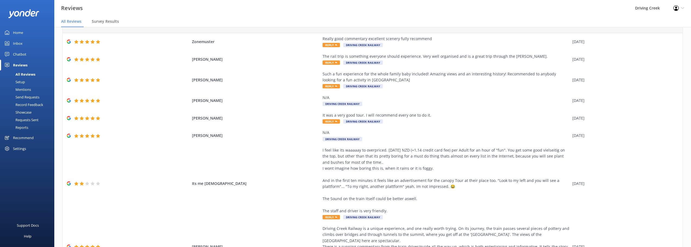
click at [32, 93] on link "Mentions" at bounding box center [28, 90] width 51 height 8
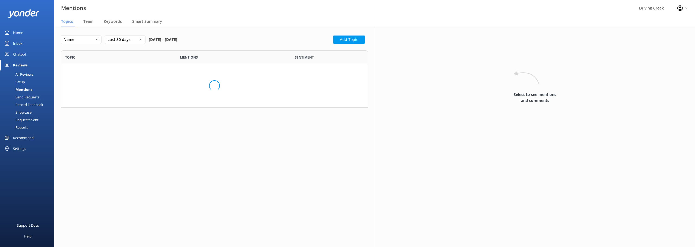
scroll to position [53, 303]
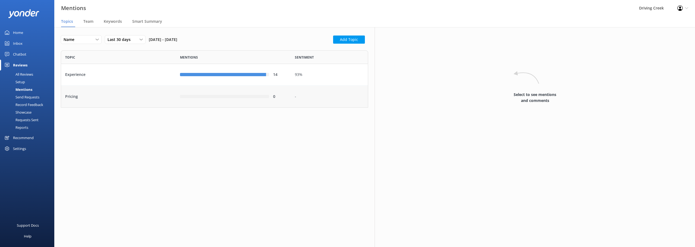
click at [127, 97] on div "Pricing" at bounding box center [118, 97] width 115 height 22
click at [193, 80] on div "14" at bounding box center [233, 75] width 115 height 22
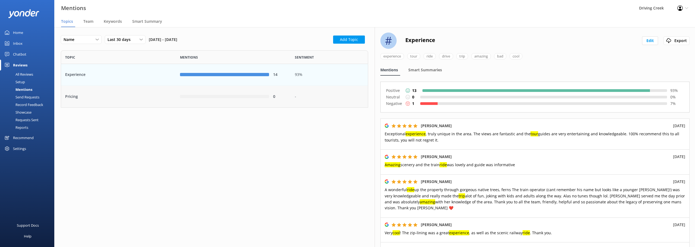
click at [172, 95] on div "Pricing" at bounding box center [118, 97] width 115 height 22
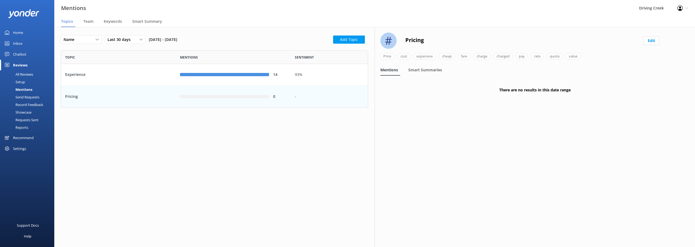
click at [27, 73] on div "All Reviews" at bounding box center [18, 75] width 30 height 8
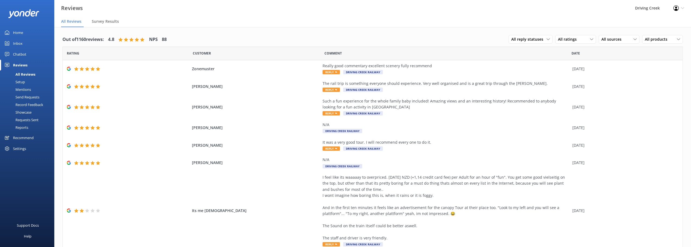
click at [57, 73] on div "Out of 1160 reviews: 4.8 NPS 88 All reply statuses All reply statuses Needs a r…" at bounding box center [372, 194] width 636 height 335
click at [659, 40] on span "All products" at bounding box center [658, 39] width 26 height 6
click at [410, 35] on div "Out of 1160 reviews: 4.8 NPS 88 All reply statuses All reply statuses Needs a r…" at bounding box center [372, 40] width 620 height 14
click at [296, 37] on div "Out of 1160 reviews: 4.8 NPS 88 All reply statuses All reply statuses Needs a r…" at bounding box center [372, 40] width 620 height 14
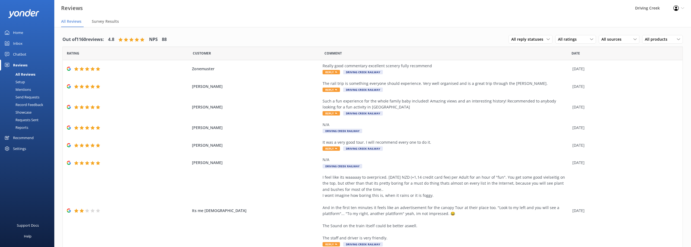
click at [21, 64] on div "Reviews" at bounding box center [20, 65] width 14 height 11
click at [280, 34] on div "Out of 1160 reviews: 4.8 NPS 88 All reply statuses All reply statuses Needs a r…" at bounding box center [372, 40] width 620 height 14
click at [228, 31] on div "Out of 1160 reviews: 4.8 NPS 88 All reply statuses All reply statuses Needs a r…" at bounding box center [372, 194] width 636 height 335
click at [24, 52] on div "Chatbot" at bounding box center [19, 54] width 13 height 11
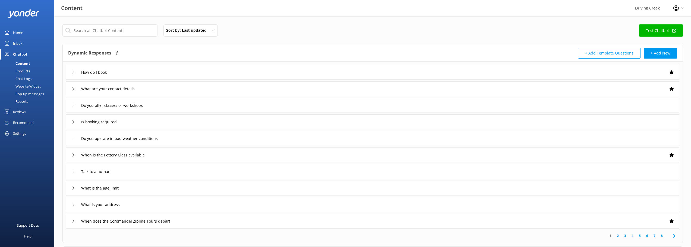
click at [250, 34] on div "Sort by: Last updated Title (A-Z) Last updated Test Chatbot" at bounding box center [372, 31] width 620 height 15
click at [28, 90] on div "Pop-up messages" at bounding box center [23, 94] width 41 height 8
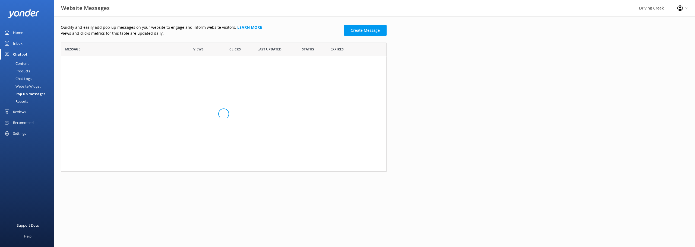
scroll to position [125, 322]
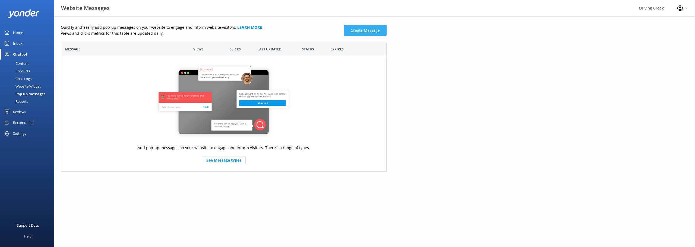
click at [366, 30] on link "Create Message" at bounding box center [365, 30] width 43 height 11
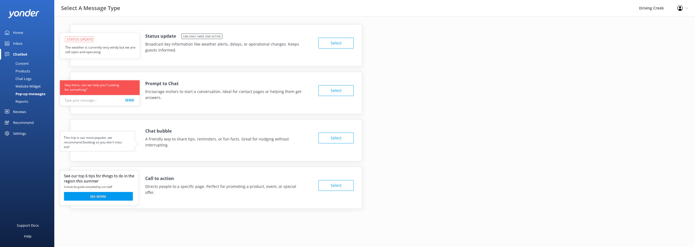
click at [19, 43] on div "Inbox" at bounding box center [17, 43] width 9 height 11
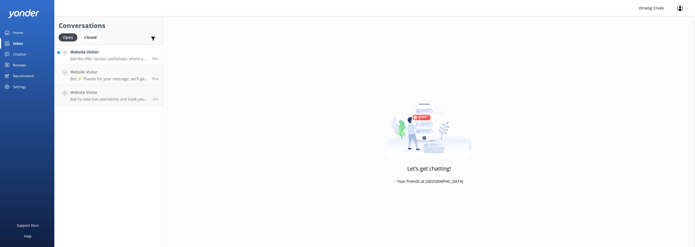
click at [89, 54] on h4 "Website Visitor" at bounding box center [108, 52] width 77 height 6
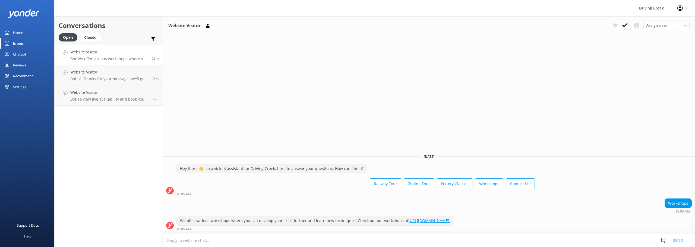
drag, startPoint x: 104, startPoint y: 144, endPoint x: 99, endPoint y: 129, distance: 15.5
click at [100, 130] on div "Conversations Open Closed Important Converted Assigned to me Unassigned Website…" at bounding box center [108, 131] width 109 height 231
click at [21, 85] on div "Settings" at bounding box center [19, 86] width 13 height 11
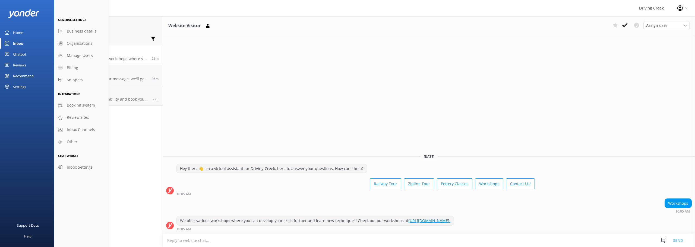
click at [128, 129] on div "Conversations Open Closed Important Converted Assigned to me Unassigned Website…" at bounding box center [108, 131] width 109 height 231
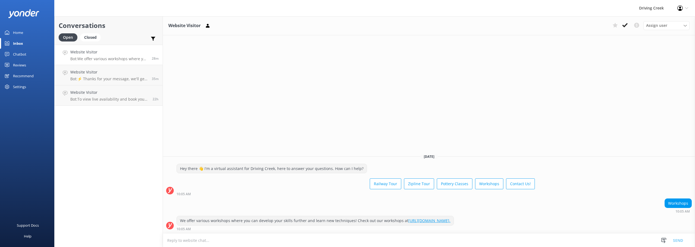
click at [106, 138] on div "Conversations Open Closed Important Converted Assigned to me Unassigned Website…" at bounding box center [108, 131] width 109 height 231
